Goal: Use online tool/utility: Utilize a website feature to perform a specific function

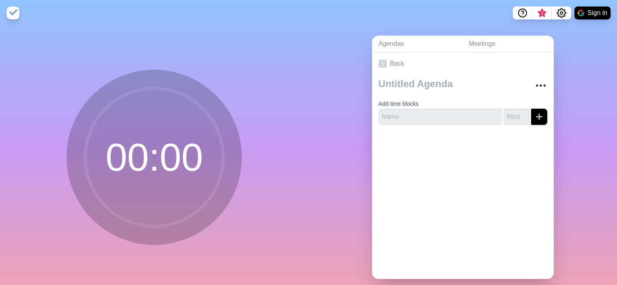
click at [190, 175] on circle at bounding box center [154, 157] width 138 height 138
click at [181, 150] on circle at bounding box center [154, 157] width 138 height 138
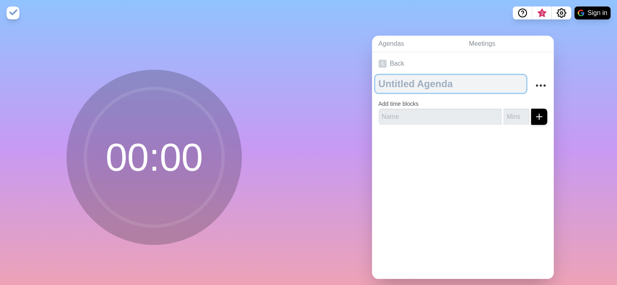
click at [439, 83] on textarea at bounding box center [450, 84] width 151 height 18
type textarea "Prueba"
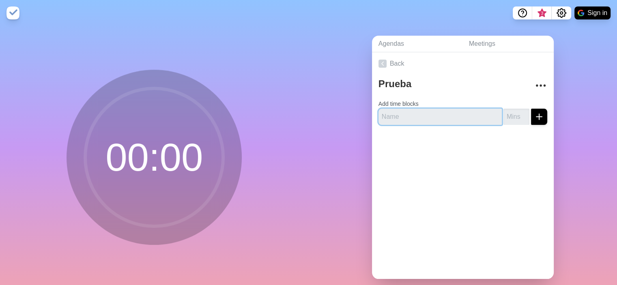
click at [450, 116] on input "text" at bounding box center [440, 117] width 123 height 16
type input "[PERSON_NAME]"
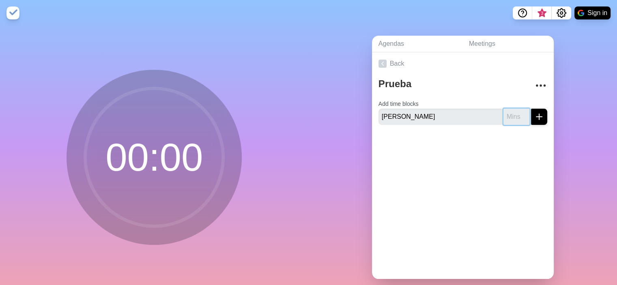
click at [503, 120] on input "number" at bounding box center [516, 117] width 26 height 16
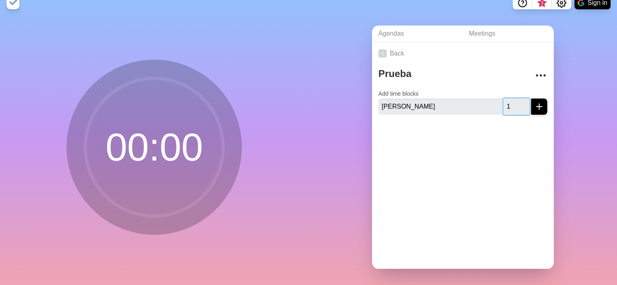
scroll to position [16, 0]
type input "1"
click at [503, 131] on div at bounding box center [463, 137] width 182 height 32
click at [163, 147] on circle at bounding box center [154, 147] width 138 height 138
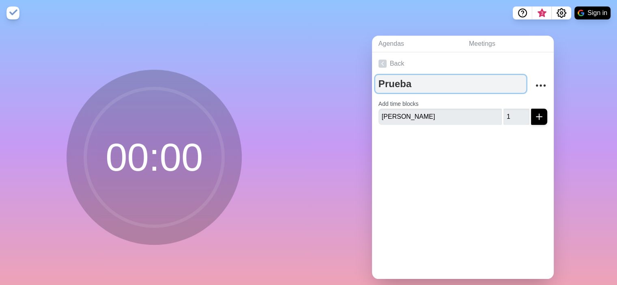
click at [397, 85] on textarea "Prueba" at bounding box center [450, 84] width 151 height 18
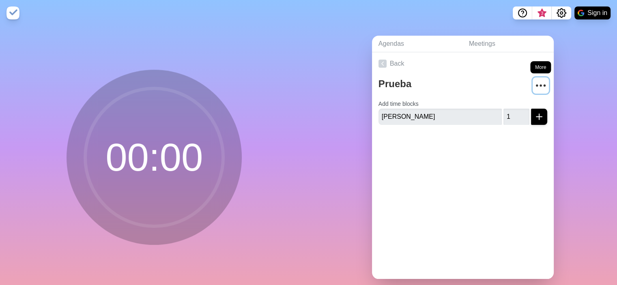
click at [539, 80] on button "More" at bounding box center [541, 85] width 16 height 16
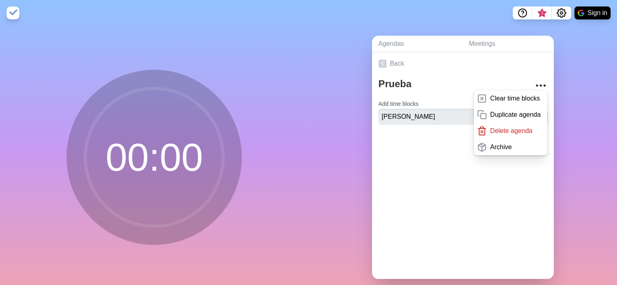
click at [434, 164] on div "Back Prueba Clear time blocks Duplicate agenda Delete agenda Archive Add time b…" at bounding box center [463, 165] width 182 height 227
click at [452, 157] on div at bounding box center [463, 147] width 182 height 32
click at [7, 14] on img at bounding box center [12, 12] width 13 height 13
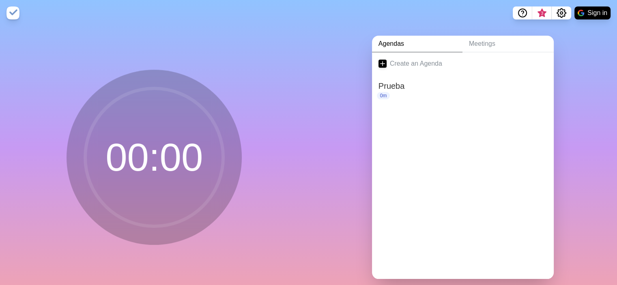
click at [177, 149] on circle at bounding box center [154, 157] width 138 height 138
click at [248, 100] on div "00 : 00" at bounding box center [154, 160] width 309 height 269
